Goal: Check status: Check status

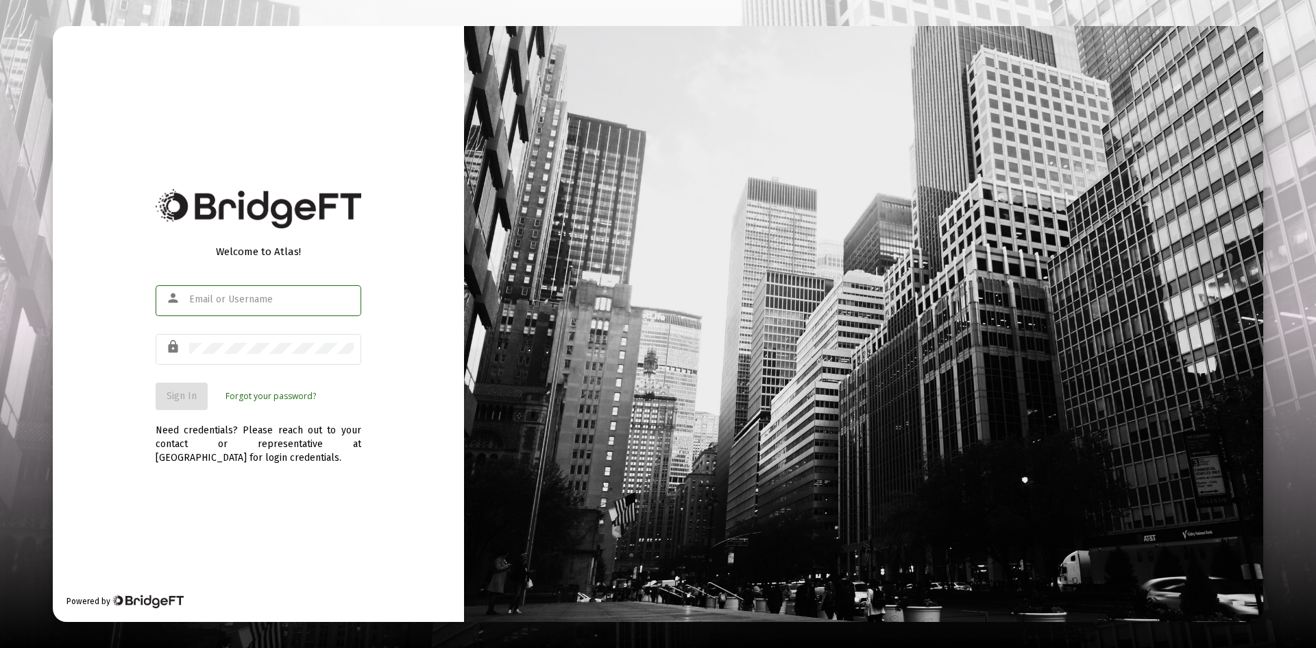
type input "[PERSON_NAME][EMAIL_ADDRESS][DOMAIN_NAME]"
click at [332, 178] on div "Welcome to Atlas! person [PERSON_NAME][EMAIL_ADDRESS][DOMAIN_NAME] lock Sign In…" at bounding box center [258, 323] width 411 height 595
click at [176, 395] on span "Sign In" at bounding box center [182, 396] width 30 height 12
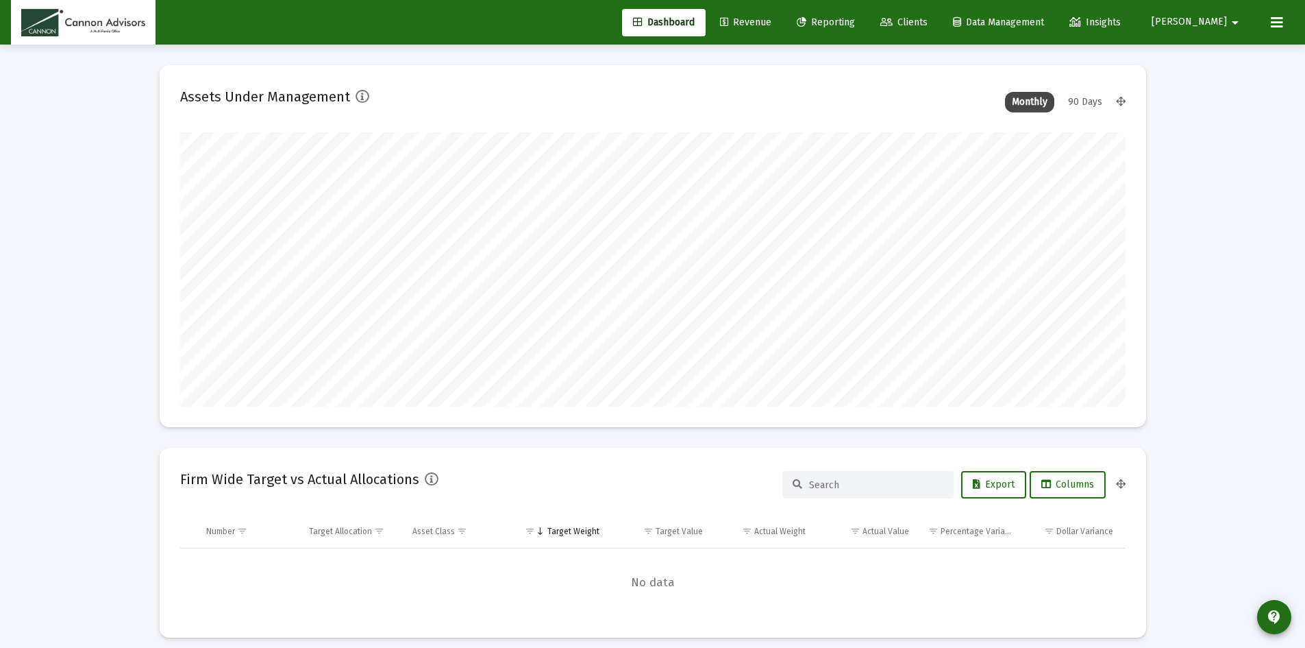
scroll to position [274, 946]
click at [1091, 99] on div "90 Days" at bounding box center [1085, 102] width 48 height 21
click at [1038, 97] on div "Monthly" at bounding box center [1029, 102] width 49 height 21
click at [1088, 97] on div "90 Days" at bounding box center [1085, 102] width 48 height 21
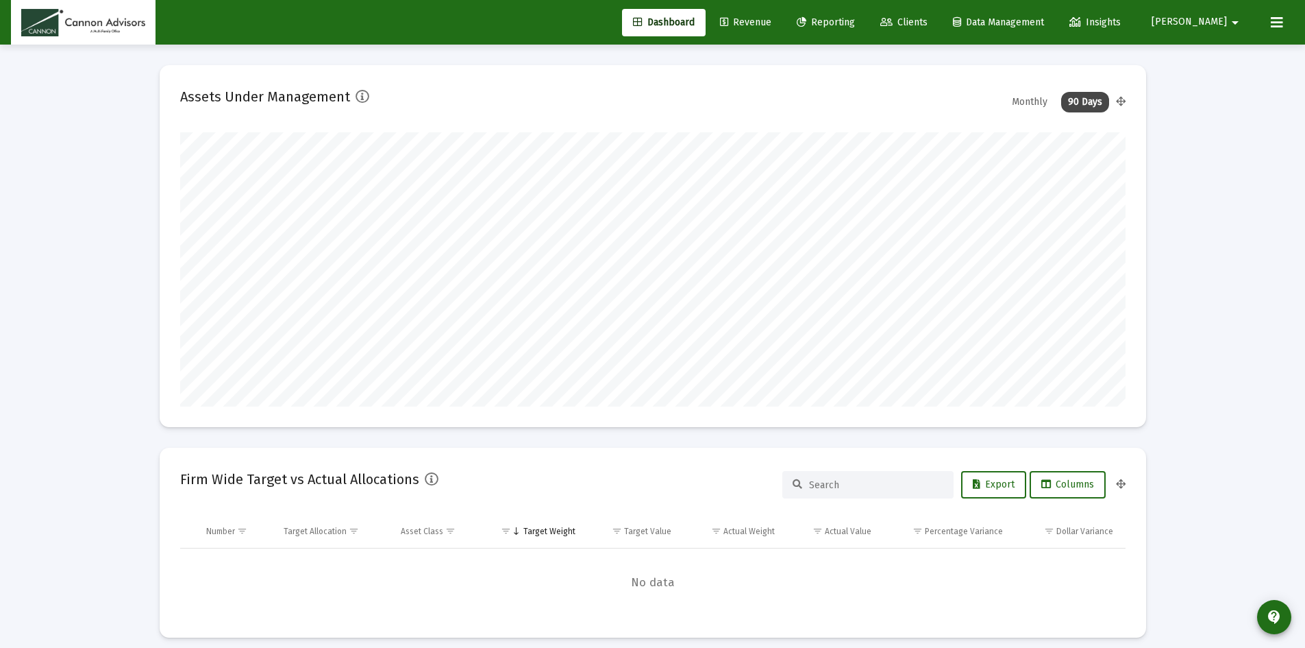
click at [1027, 101] on div "Monthly" at bounding box center [1029, 102] width 49 height 21
type input "[DATE]"
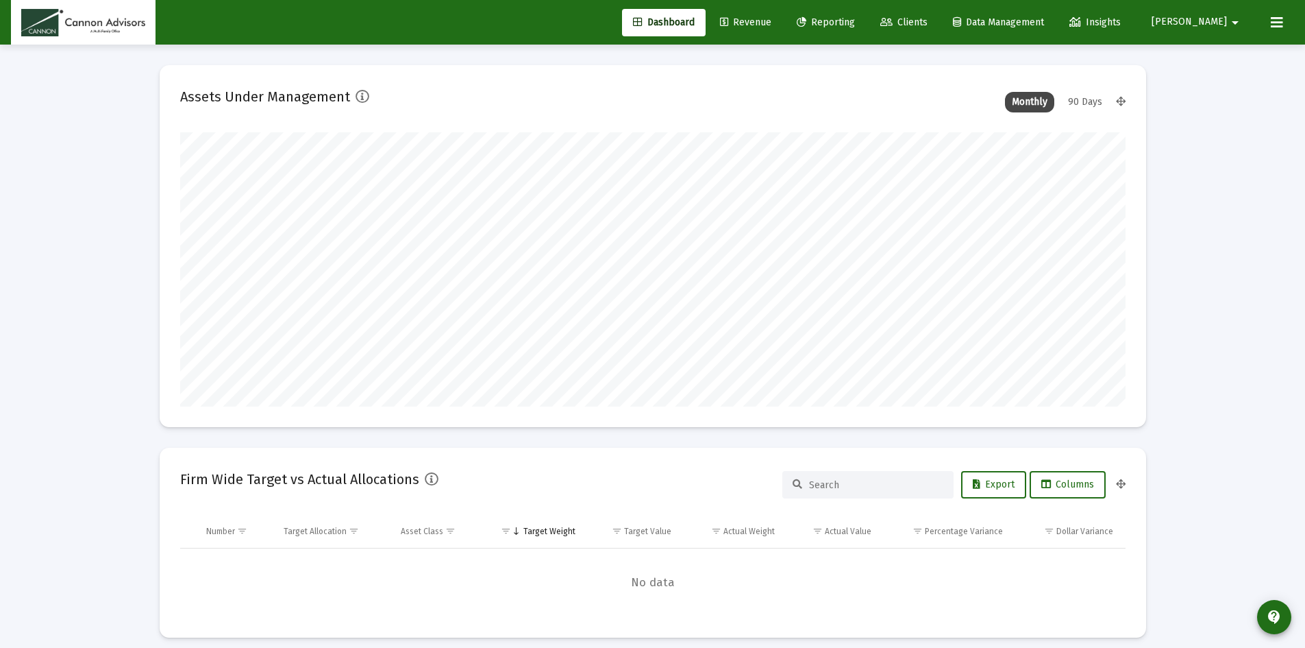
click at [1089, 97] on div "90 Days" at bounding box center [1085, 102] width 48 height 21
